Goal: Task Accomplishment & Management: Complete application form

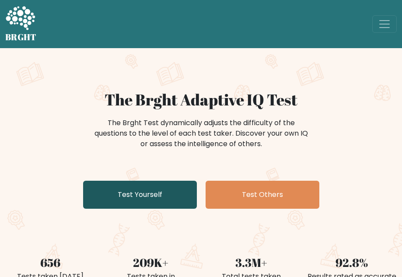
click at [169, 193] on link "Test Yourself" at bounding box center [140, 195] width 114 height 28
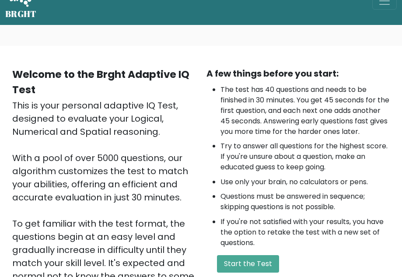
scroll to position [44, 0]
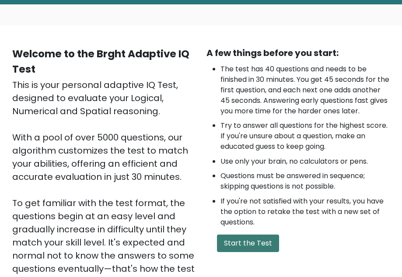
click at [250, 252] on button "Start the Test" at bounding box center [248, 242] width 62 height 17
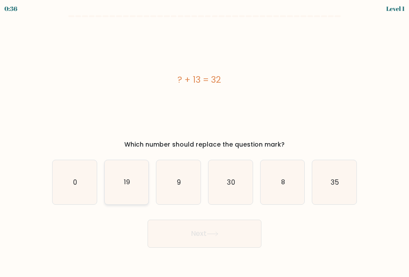
click at [127, 191] on icon "19" at bounding box center [127, 182] width 44 height 44
click at [204, 141] on input "b. 19" at bounding box center [204, 140] width 0 height 2
radio input "true"
click at [209, 232] on icon at bounding box center [212, 233] width 12 height 5
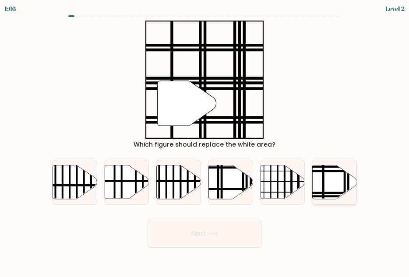
click at [323, 185] on line at bounding box center [323, 164] width 0 height 89
click at [205, 141] on input "f." at bounding box center [204, 140] width 0 height 2
radio input "true"
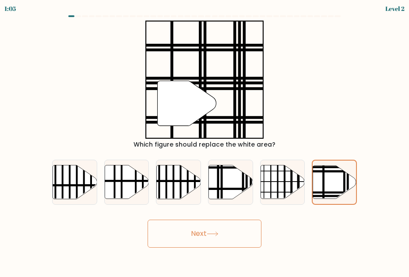
click at [246, 232] on button "Next" at bounding box center [204, 234] width 114 height 28
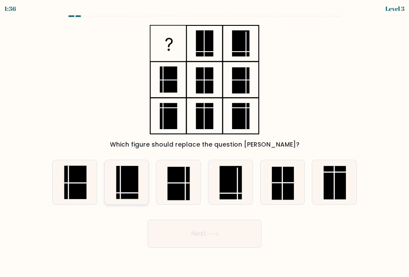
click at [128, 189] on rect at bounding box center [127, 182] width 22 height 33
click at [204, 141] on input "b." at bounding box center [204, 140] width 0 height 2
radio input "true"
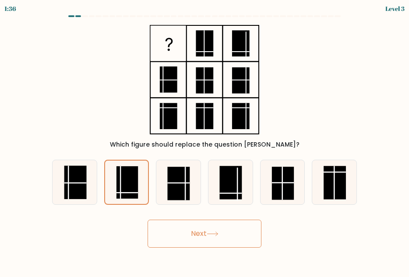
click at [172, 225] on button "Next" at bounding box center [204, 234] width 114 height 28
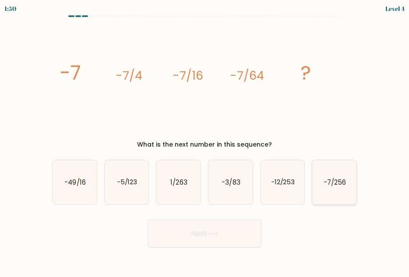
click at [331, 189] on icon "-7/256" at bounding box center [334, 182] width 44 height 44
click at [205, 141] on input "f. -7/256" at bounding box center [204, 140] width 0 height 2
radio input "true"
click at [218, 235] on icon at bounding box center [212, 233] width 12 height 5
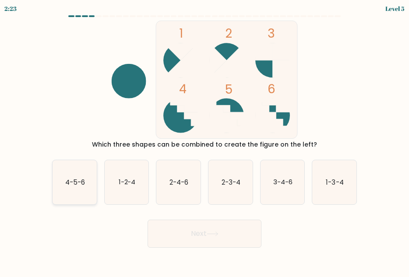
click at [76, 195] on icon "4-5-6" at bounding box center [74, 182] width 44 height 44
click at [204, 141] on input "a. 4-5-6" at bounding box center [204, 140] width 0 height 2
radio input "true"
click at [199, 233] on button "Next" at bounding box center [204, 234] width 114 height 28
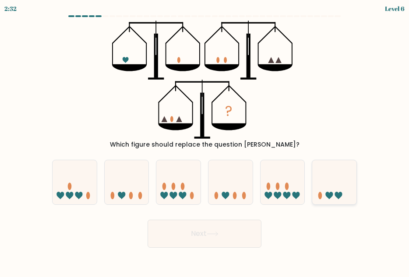
click at [340, 191] on icon at bounding box center [334, 182] width 44 height 36
click at [205, 141] on input "f." at bounding box center [204, 140] width 0 height 2
radio input "true"
click at [214, 236] on icon at bounding box center [212, 233] width 12 height 5
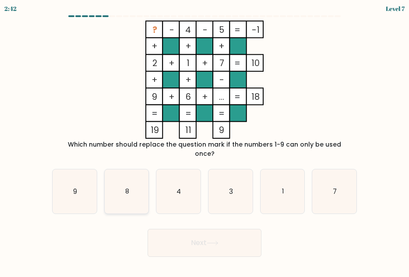
click at [117, 185] on icon "8" at bounding box center [127, 191] width 44 height 44
click at [204, 141] on input "b. 8" at bounding box center [204, 140] width 0 height 2
radio input "true"
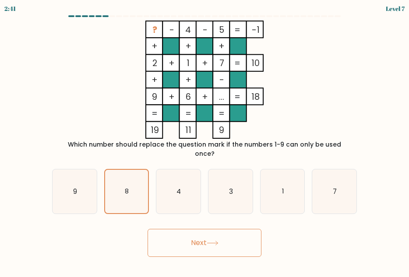
click at [229, 234] on button "Next" at bounding box center [204, 243] width 114 height 28
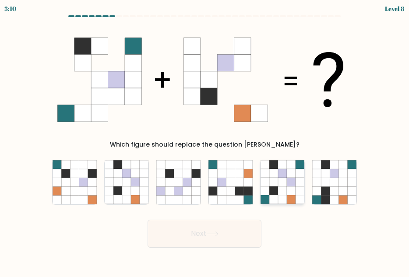
click at [286, 182] on icon at bounding box center [282, 182] width 9 height 9
click at [205, 141] on input "e." at bounding box center [204, 140] width 0 height 2
radio input "true"
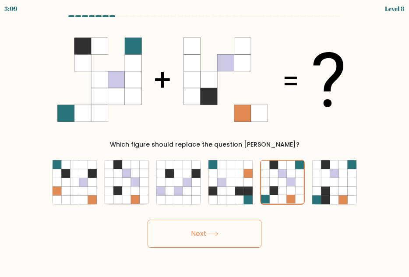
click at [222, 239] on button "Next" at bounding box center [204, 234] width 114 height 28
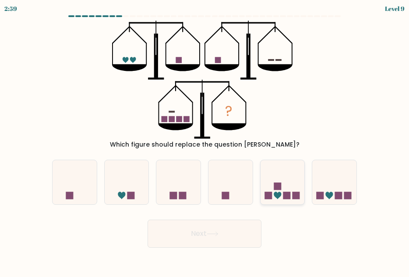
click at [282, 195] on icon at bounding box center [282, 182] width 44 height 36
click at [205, 141] on input "e." at bounding box center [204, 140] width 0 height 2
radio input "true"
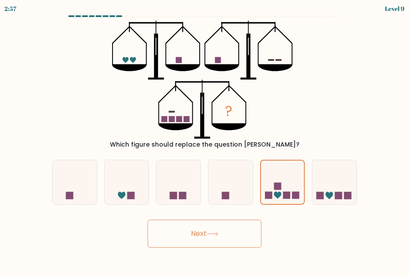
click at [223, 236] on button "Next" at bounding box center [204, 234] width 114 height 28
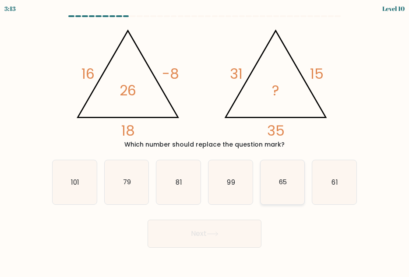
click at [284, 189] on icon "65" at bounding box center [282, 182] width 44 height 44
click at [205, 141] on input "e. 65" at bounding box center [204, 140] width 0 height 2
radio input "true"
click at [226, 224] on button "Next" at bounding box center [204, 234] width 114 height 28
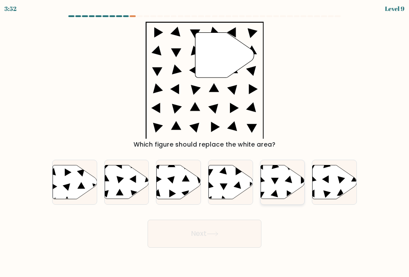
click at [282, 186] on icon at bounding box center [282, 182] width 44 height 34
click at [205, 141] on input "e." at bounding box center [204, 140] width 0 height 2
radio input "true"
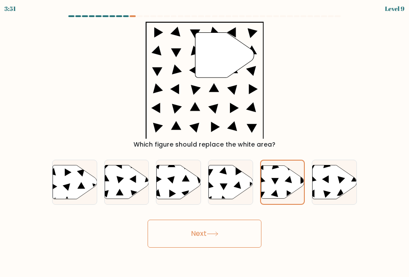
click at [231, 224] on button "Next" at bounding box center [204, 234] width 114 height 28
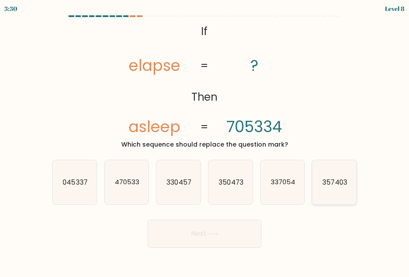
drag, startPoint x: 343, startPoint y: 183, endPoint x: 332, endPoint y: 185, distance: 11.6
click at [343, 183] on text "357403" at bounding box center [334, 182] width 24 height 9
click at [205, 141] on input "f. 357403" at bounding box center [204, 140] width 0 height 2
radio input "true"
click at [196, 234] on button "Next" at bounding box center [204, 234] width 114 height 28
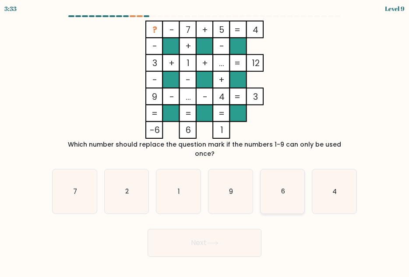
click at [278, 183] on icon "6" at bounding box center [282, 191] width 44 height 44
click at [205, 141] on input "e. 6" at bounding box center [204, 140] width 0 height 2
radio input "true"
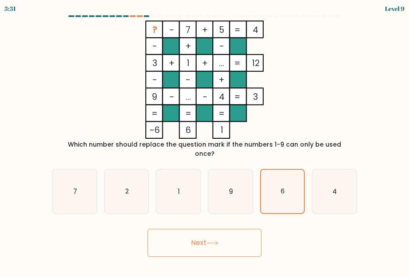
click at [204, 234] on button "Next" at bounding box center [204, 243] width 114 height 28
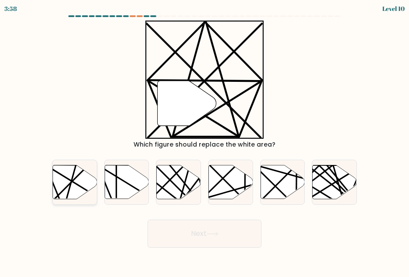
click at [56, 193] on icon at bounding box center [74, 182] width 44 height 34
click at [204, 141] on input "a." at bounding box center [204, 140] width 0 height 2
radio input "true"
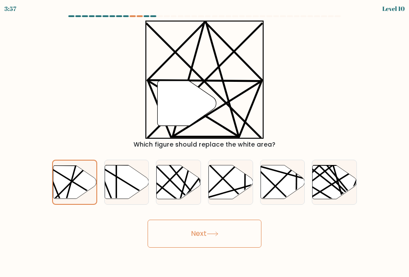
click at [207, 238] on button "Next" at bounding box center [204, 234] width 114 height 28
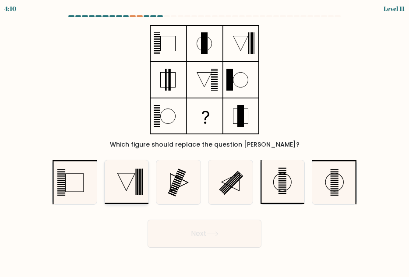
click at [133, 182] on icon at bounding box center [127, 182] width 44 height 44
click at [204, 141] on input "b." at bounding box center [204, 140] width 0 height 2
radio input "true"
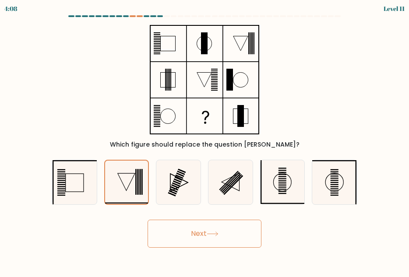
click at [214, 236] on button "Next" at bounding box center [204, 234] width 114 height 28
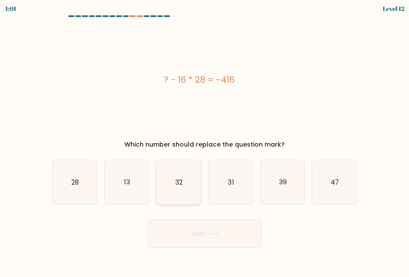
drag, startPoint x: 175, startPoint y: 184, endPoint x: 175, endPoint y: 192, distance: 8.3
click at [175, 184] on text "32" at bounding box center [178, 182] width 7 height 9
click at [204, 141] on input "c. 32" at bounding box center [204, 140] width 0 height 2
radio input "true"
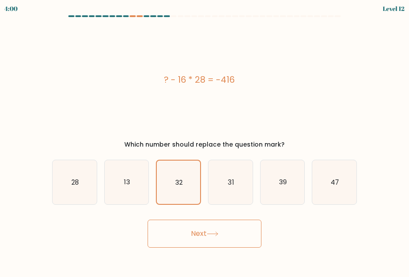
click at [184, 230] on button "Next" at bounding box center [204, 234] width 114 height 28
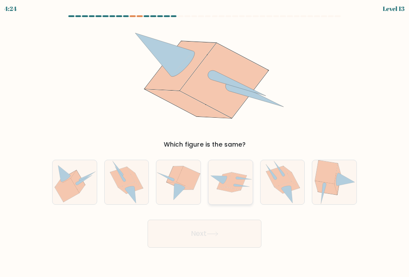
click at [238, 188] on icon at bounding box center [236, 181] width 21 height 18
click at [205, 141] on input "d." at bounding box center [204, 140] width 0 height 2
radio input "true"
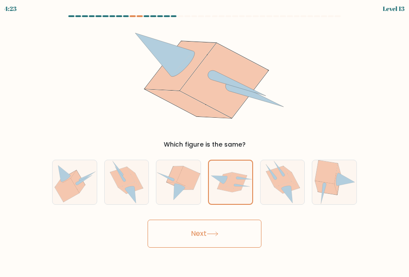
click at [236, 239] on button "Next" at bounding box center [204, 234] width 114 height 28
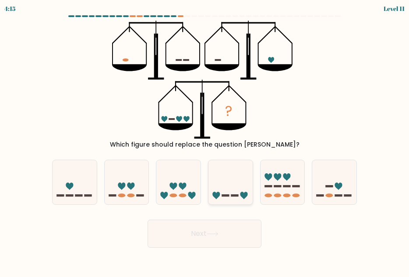
click at [227, 197] on icon at bounding box center [230, 182] width 44 height 36
click at [205, 141] on input "d." at bounding box center [204, 140] width 0 height 2
radio input "true"
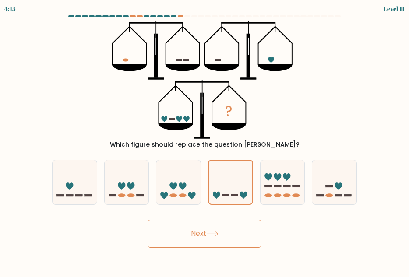
click at [218, 234] on icon at bounding box center [212, 233] width 12 height 5
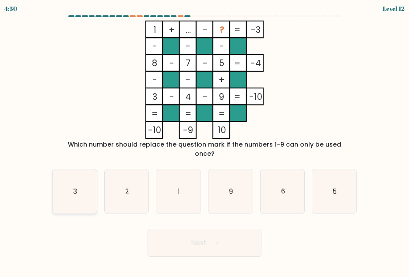
click at [70, 188] on icon "3" at bounding box center [74, 191] width 44 height 44
click at [204, 141] on input "a. 3" at bounding box center [204, 140] width 0 height 2
radio input "true"
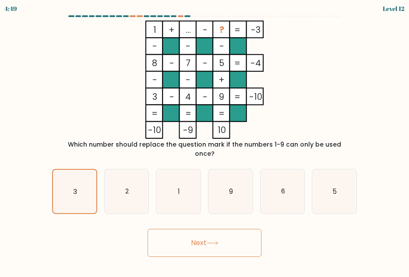
click at [200, 231] on button "Next" at bounding box center [204, 243] width 114 height 28
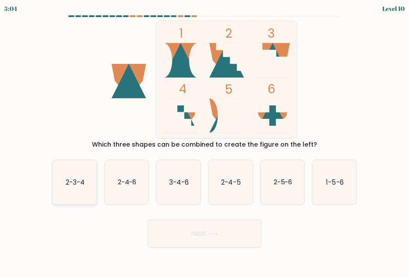
click at [82, 192] on icon "2-3-4" at bounding box center [74, 182] width 44 height 44
click at [204, 141] on input "a. 2-3-4" at bounding box center [204, 140] width 0 height 2
radio input "true"
click at [200, 235] on button "Next" at bounding box center [204, 234] width 114 height 28
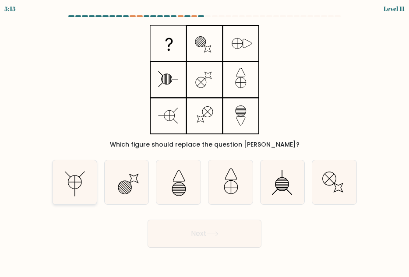
click at [68, 185] on icon at bounding box center [74, 182] width 44 height 44
click at [204, 141] on input "a." at bounding box center [204, 140] width 0 height 2
radio input "true"
click at [209, 239] on button "Next" at bounding box center [204, 234] width 114 height 28
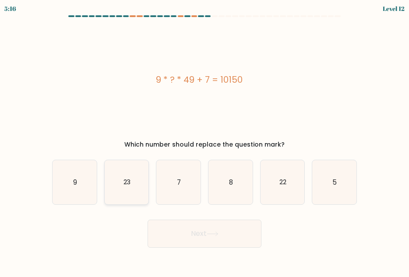
drag, startPoint x: 130, startPoint y: 187, endPoint x: 147, endPoint y: 198, distance: 19.3
click at [130, 187] on icon "23" at bounding box center [127, 182] width 44 height 44
click at [204, 141] on input "b. 23" at bounding box center [204, 140] width 0 height 2
radio input "true"
click at [186, 231] on button "Next" at bounding box center [204, 234] width 114 height 28
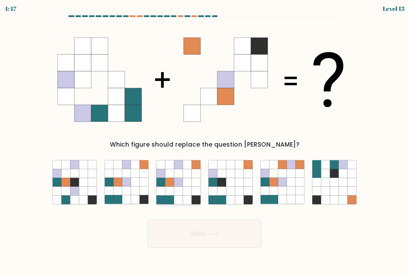
click at [189, 193] on icon at bounding box center [187, 191] width 9 height 9
click at [204, 141] on input "c." at bounding box center [204, 140] width 0 height 2
radio input "true"
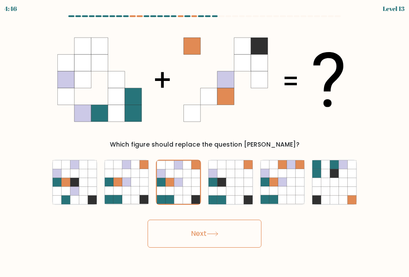
click at [196, 232] on button "Next" at bounding box center [204, 234] width 114 height 28
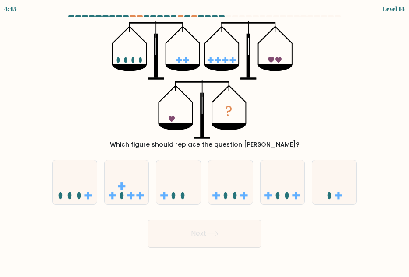
click at [199, 232] on button "Next" at bounding box center [204, 234] width 114 height 28
click at [373, 84] on form at bounding box center [204, 131] width 409 height 232
click at [327, 185] on icon at bounding box center [334, 182] width 44 height 36
click at [205, 141] on input "f." at bounding box center [204, 140] width 0 height 2
radio input "true"
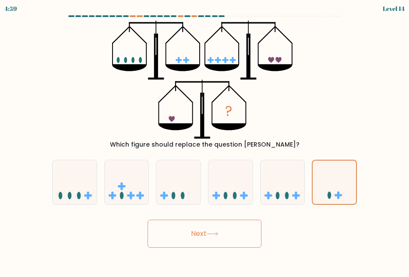
click at [206, 234] on button "Next" at bounding box center [204, 234] width 114 height 28
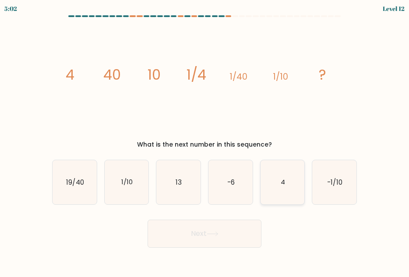
click at [279, 189] on icon "4" at bounding box center [282, 182] width 44 height 44
click at [205, 141] on input "e. 4" at bounding box center [204, 140] width 0 height 2
radio input "true"
click at [227, 231] on button "Next" at bounding box center [204, 234] width 114 height 28
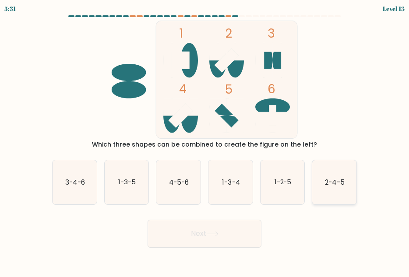
click at [332, 190] on icon "2-4-5" at bounding box center [334, 182] width 44 height 44
click at [205, 141] on input "f. 2-4-5" at bounding box center [204, 140] width 0 height 2
radio input "true"
click at [196, 243] on button "Next" at bounding box center [204, 234] width 114 height 28
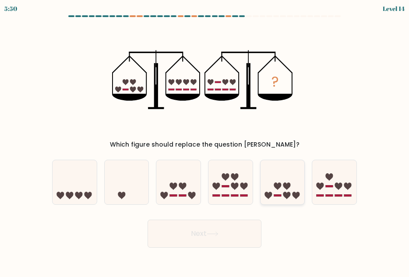
click at [281, 187] on icon at bounding box center [282, 182] width 44 height 36
click at [205, 141] on input "e." at bounding box center [204, 140] width 0 height 2
radio input "true"
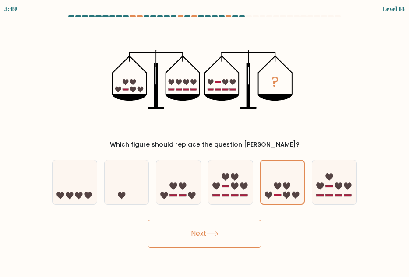
click at [225, 231] on button "Next" at bounding box center [204, 234] width 114 height 28
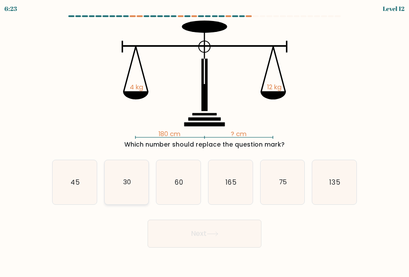
click at [120, 184] on icon "30" at bounding box center [127, 182] width 44 height 44
click at [204, 141] on input "b. 30" at bounding box center [204, 140] width 0 height 2
radio input "true"
click at [184, 180] on icon "60" at bounding box center [178, 182] width 44 height 44
click at [204, 141] on input "c. 60" at bounding box center [204, 140] width 0 height 2
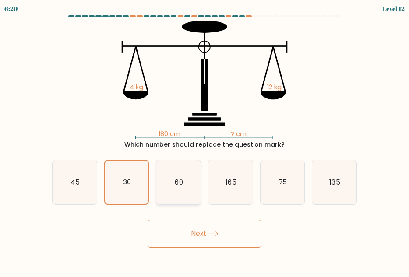
radio input "true"
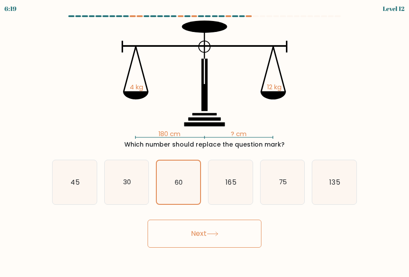
click at [204, 232] on button "Next" at bounding box center [204, 234] width 114 height 28
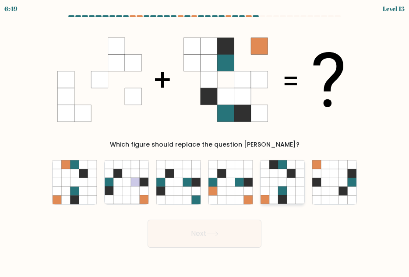
click at [289, 194] on icon at bounding box center [291, 191] width 9 height 9
click at [205, 141] on input "e." at bounding box center [204, 140] width 0 height 2
radio input "true"
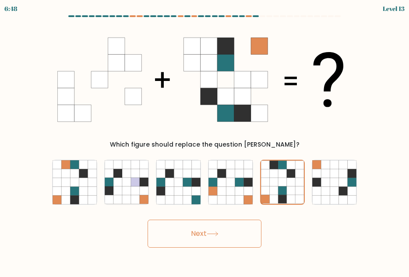
click at [235, 234] on button "Next" at bounding box center [204, 234] width 114 height 28
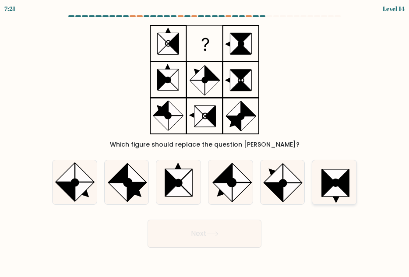
click at [339, 190] on icon at bounding box center [335, 189] width 26 height 13
click at [205, 141] on input "f." at bounding box center [204, 140] width 0 height 2
radio input "true"
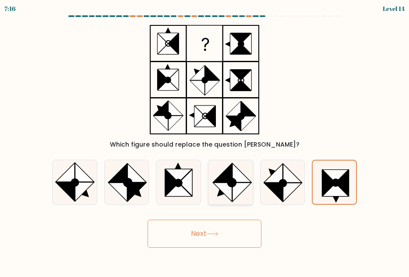
click at [230, 192] on icon at bounding box center [222, 192] width 19 height 19
click at [205, 141] on input "d." at bounding box center [204, 140] width 0 height 2
radio input "true"
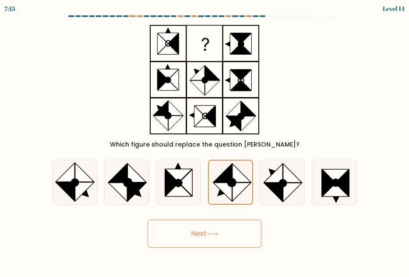
click at [220, 230] on button "Next" at bounding box center [204, 234] width 114 height 28
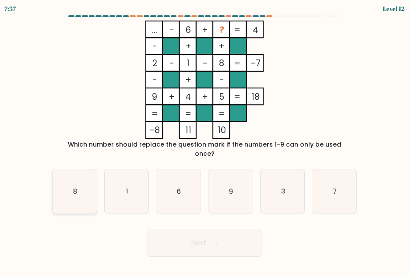
click at [91, 178] on icon "8" at bounding box center [74, 191] width 44 height 44
click at [204, 141] on input "a. 8" at bounding box center [204, 140] width 0 height 2
radio input "true"
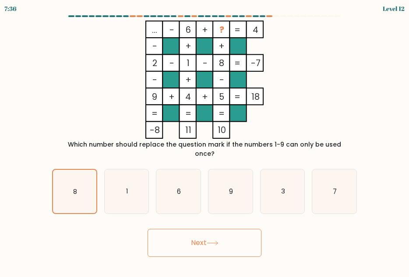
click at [195, 229] on button "Next" at bounding box center [204, 243] width 114 height 28
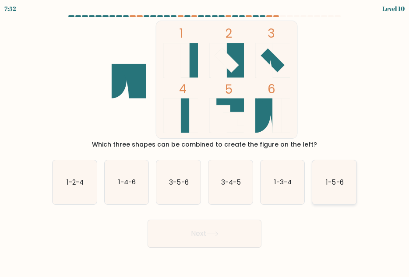
click at [342, 194] on icon "1-5-6" at bounding box center [334, 182] width 44 height 44
click at [205, 141] on input "f. 1-5-6" at bounding box center [204, 140] width 0 height 2
radio input "true"
click at [205, 244] on button "Next" at bounding box center [204, 234] width 114 height 28
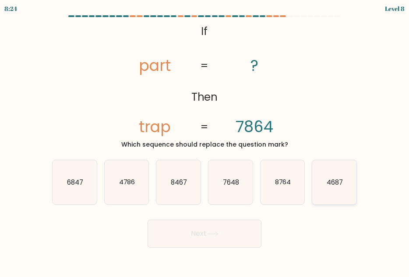
click at [331, 181] on text "4687" at bounding box center [334, 182] width 16 height 9
click at [205, 141] on input "f. 4687" at bounding box center [204, 140] width 0 height 2
radio input "true"
click at [206, 236] on button "Next" at bounding box center [204, 234] width 114 height 28
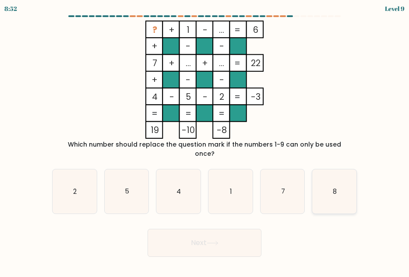
click at [344, 189] on icon "8" at bounding box center [334, 191] width 44 height 44
click at [205, 141] on input "f. 8" at bounding box center [204, 140] width 0 height 2
radio input "true"
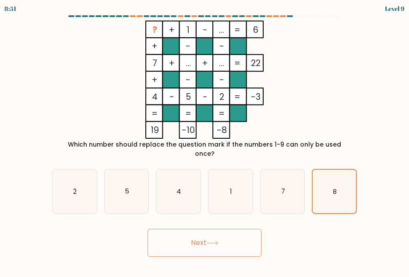
click at [206, 245] on button "Next" at bounding box center [204, 243] width 114 height 28
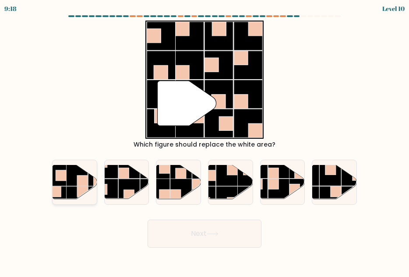
click at [58, 189] on rect at bounding box center [55, 191] width 10 height 10
click at [204, 141] on input "a." at bounding box center [204, 140] width 0 height 2
radio input "true"
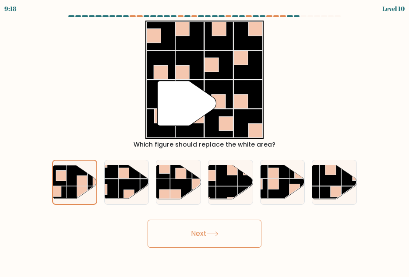
click at [196, 225] on button "Next" at bounding box center [204, 234] width 114 height 28
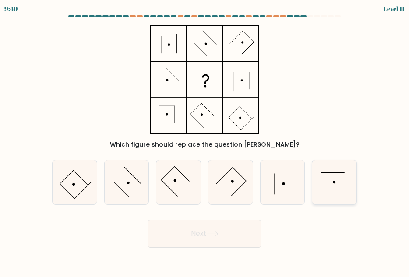
click at [333, 186] on icon at bounding box center [334, 182] width 44 height 44
click at [205, 141] on input "f." at bounding box center [204, 140] width 0 height 2
radio input "true"
click at [208, 233] on button "Next" at bounding box center [204, 234] width 114 height 28
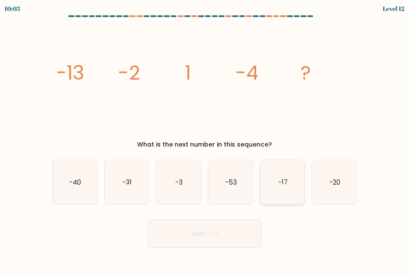
click at [284, 186] on text "-17" at bounding box center [283, 182] width 10 height 9
click at [205, 141] on input "e. -17" at bounding box center [204, 140] width 0 height 2
radio input "true"
click at [189, 223] on button "Next" at bounding box center [204, 234] width 114 height 28
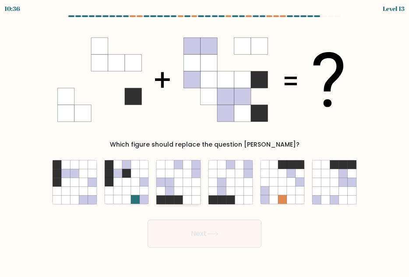
click at [175, 190] on icon at bounding box center [178, 191] width 9 height 9
click at [204, 141] on input "c." at bounding box center [204, 140] width 0 height 2
radio input "true"
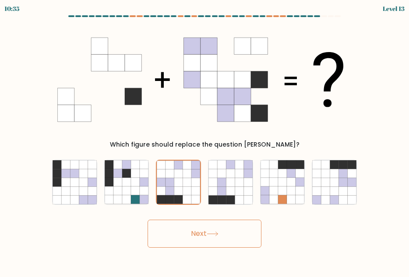
click at [182, 238] on button "Next" at bounding box center [204, 234] width 114 height 28
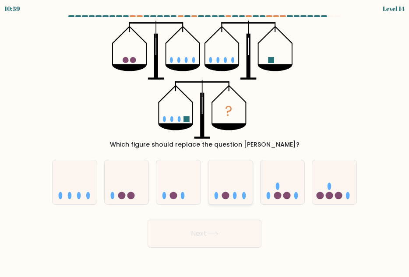
click at [225, 197] on circle at bounding box center [225, 195] width 7 height 7
click at [205, 141] on input "d." at bounding box center [204, 140] width 0 height 2
radio input "true"
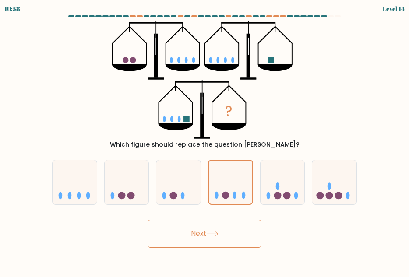
click at [224, 229] on button "Next" at bounding box center [204, 234] width 114 height 28
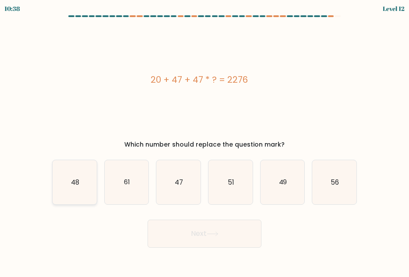
click at [79, 182] on icon "48" at bounding box center [74, 182] width 44 height 44
click at [204, 141] on input "a. 48" at bounding box center [204, 140] width 0 height 2
radio input "true"
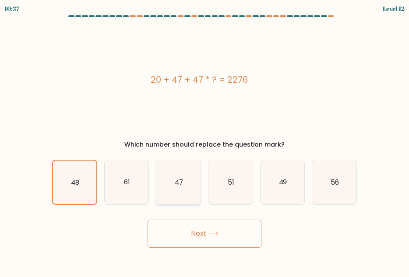
click at [176, 189] on icon "47" at bounding box center [178, 182] width 44 height 44
click at [204, 141] on input "c. 47" at bounding box center [204, 140] width 0 height 2
radio input "true"
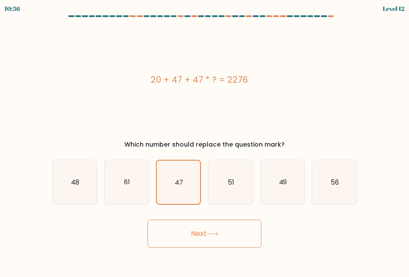
click at [205, 231] on button "Next" at bounding box center [204, 234] width 114 height 28
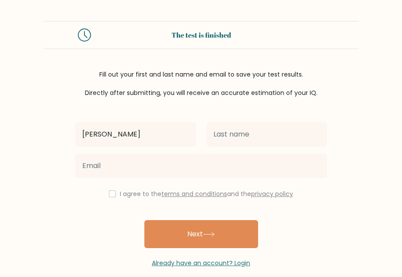
type input "Cherry Mae"
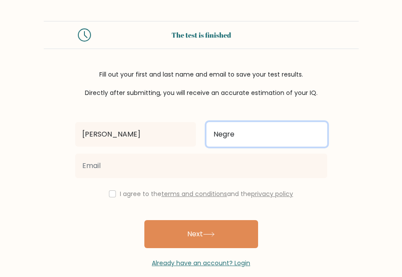
type input "Negre"
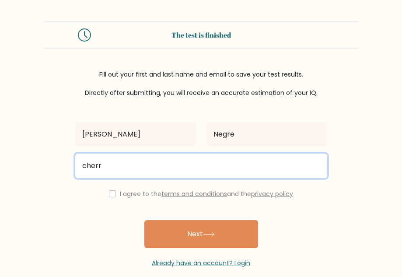
type input "cherrymaenegre@gmail.com"
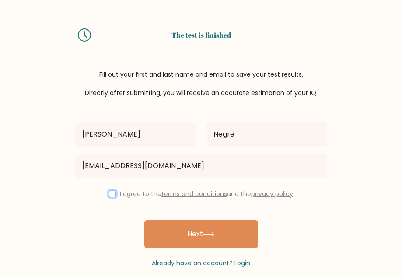
click at [111, 194] on input "checkbox" at bounding box center [112, 193] width 7 height 7
checkbox input "true"
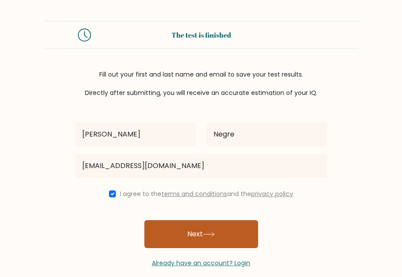
click at [222, 238] on button "Next" at bounding box center [201, 234] width 114 height 28
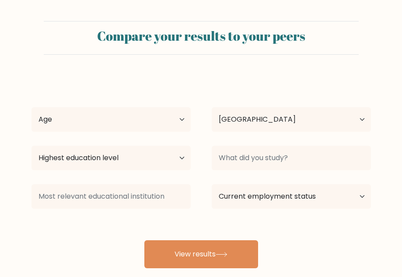
select select "PH"
click at [176, 122] on select "Age Under 18 years old 18-24 years old 25-34 years old 35-44 years old 45-54 ye…" at bounding box center [110, 119] width 159 height 24
select select "25_34"
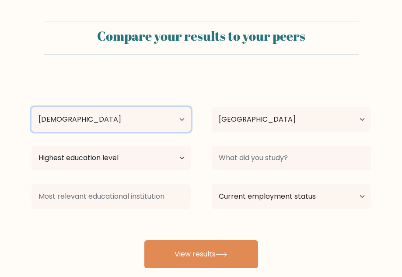
click at [31, 107] on select "Age Under 18 years old 18-24 years old 25-34 years old 35-44 years old 45-54 ye…" at bounding box center [110, 119] width 159 height 24
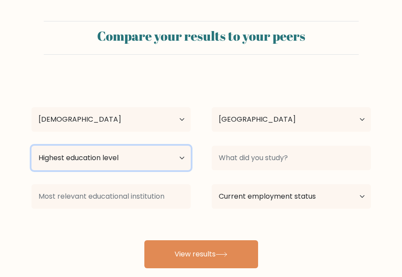
click at [92, 162] on select "Highest education level No schooling Primary Lower Secondary Upper Secondary Oc…" at bounding box center [110, 158] width 159 height 24
select select "bachelors_degree"
click at [31, 146] on select "Highest education level No schooling Primary Lower Secondary Upper Secondary Oc…" at bounding box center [110, 158] width 159 height 24
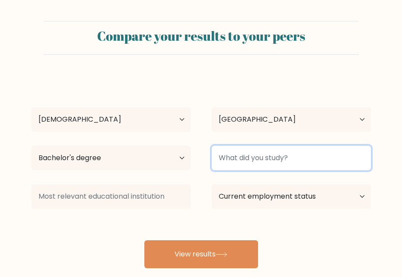
click at [248, 157] on input at bounding box center [291, 158] width 159 height 24
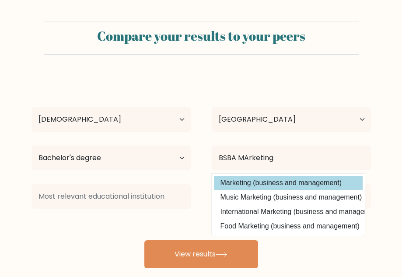
click at [280, 180] on option "Marketing (business and management)" at bounding box center [288, 183] width 149 height 14
type input "Marketing"
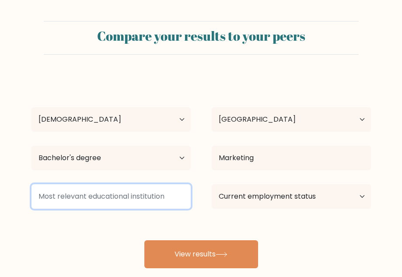
click at [109, 196] on input at bounding box center [110, 196] width 159 height 24
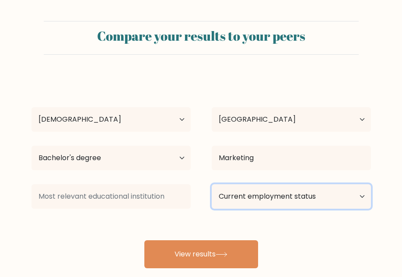
click at [295, 199] on select "Current employment status Employed Student Retired Other / prefer not to answer" at bounding box center [291, 196] width 159 height 24
select select "employed"
click at [212, 184] on select "Current employment status Employed Student Retired Other / prefer not to answer" at bounding box center [291, 196] width 159 height 24
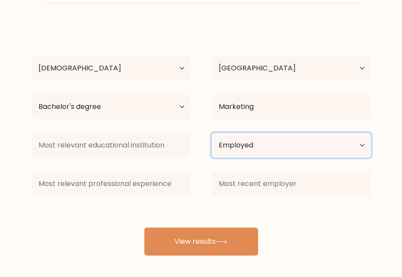
scroll to position [55, 0]
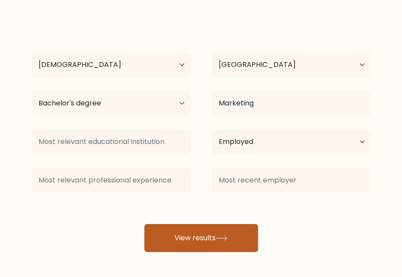
click at [183, 238] on button "View results" at bounding box center [201, 238] width 114 height 28
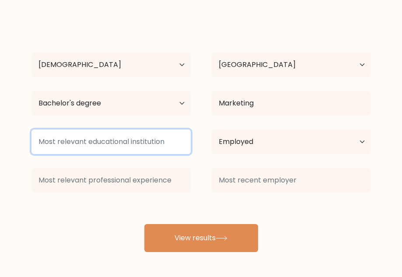
click at [149, 148] on input at bounding box center [110, 141] width 159 height 24
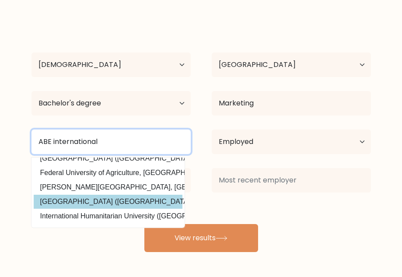
scroll to position [85, 0]
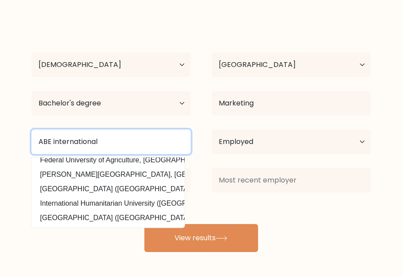
drag, startPoint x: 110, startPoint y: 142, endPoint x: -6, endPoint y: 136, distance: 116.1
click at [0, 136] on html "Compare your results to your peers Cherry Mae Negre Age Under 18 years old 18-2…" at bounding box center [201, 111] width 402 height 332
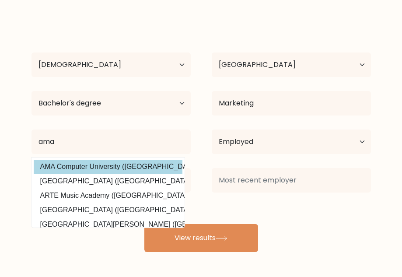
click at [75, 162] on option "AMA Computer University (Philippines)" at bounding box center [108, 167] width 149 height 14
type input "AMA Computer University"
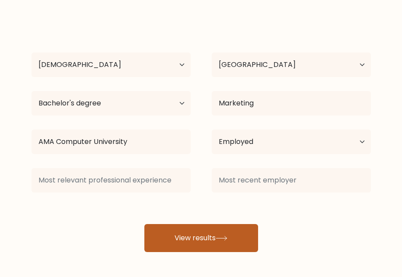
click at [203, 239] on button "View results" at bounding box center [201, 238] width 114 height 28
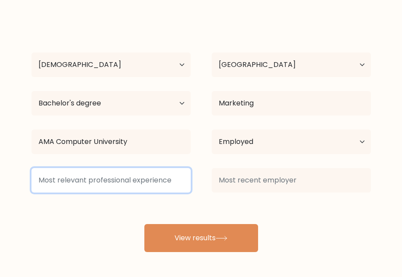
click at [157, 185] on input at bounding box center [110, 180] width 159 height 24
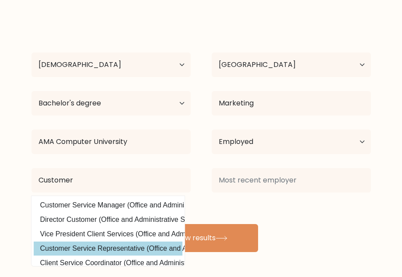
click at [143, 250] on option "Customer Service Representative (Office and Administrative Support)" at bounding box center [108, 248] width 149 height 14
type input "Customer Service Representative"
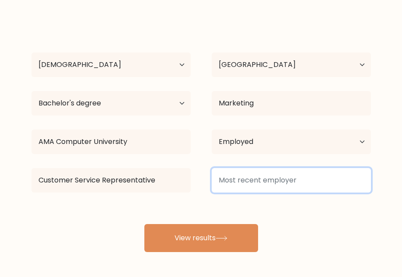
click at [246, 181] on input at bounding box center [291, 180] width 159 height 24
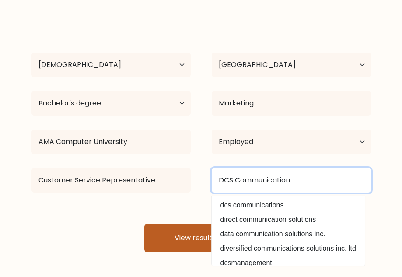
type input "DCS Communication"
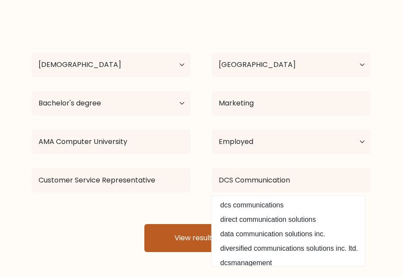
click at [171, 236] on button "View results" at bounding box center [201, 238] width 114 height 28
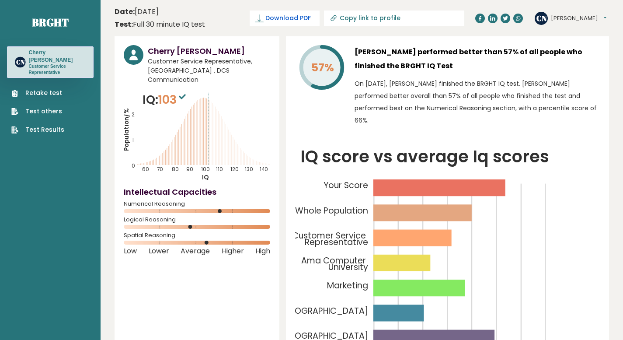
click at [311, 22] on span "Download PDF" at bounding box center [288, 18] width 45 height 9
